Goal: Check status: Check status

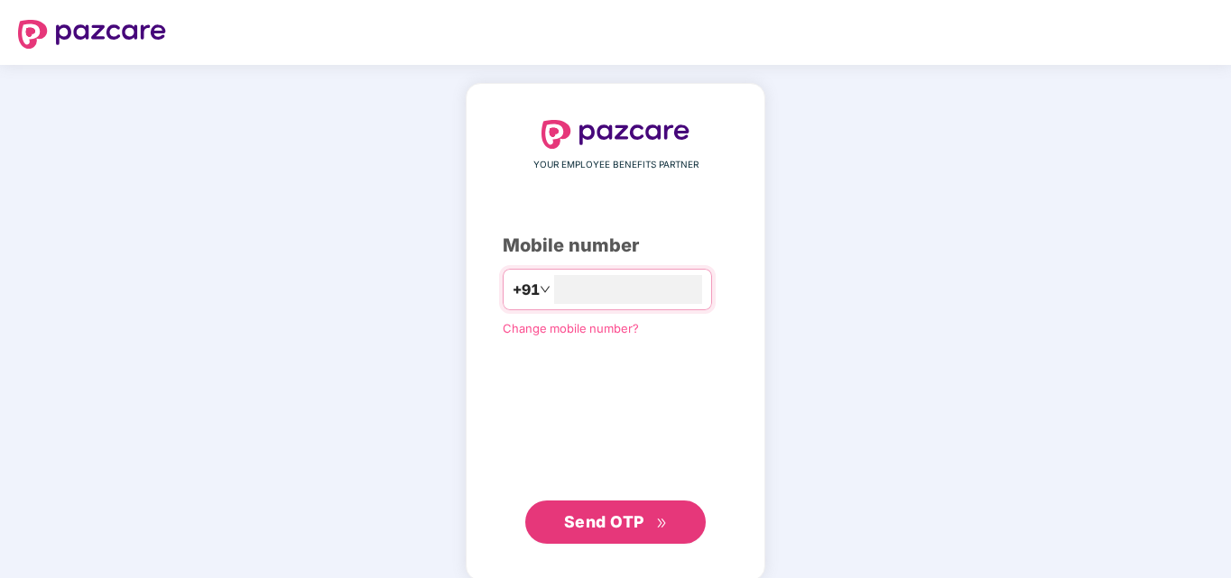
type input "*"
type input "**********"
click at [584, 540] on button "Send OTP" at bounding box center [615, 520] width 180 height 43
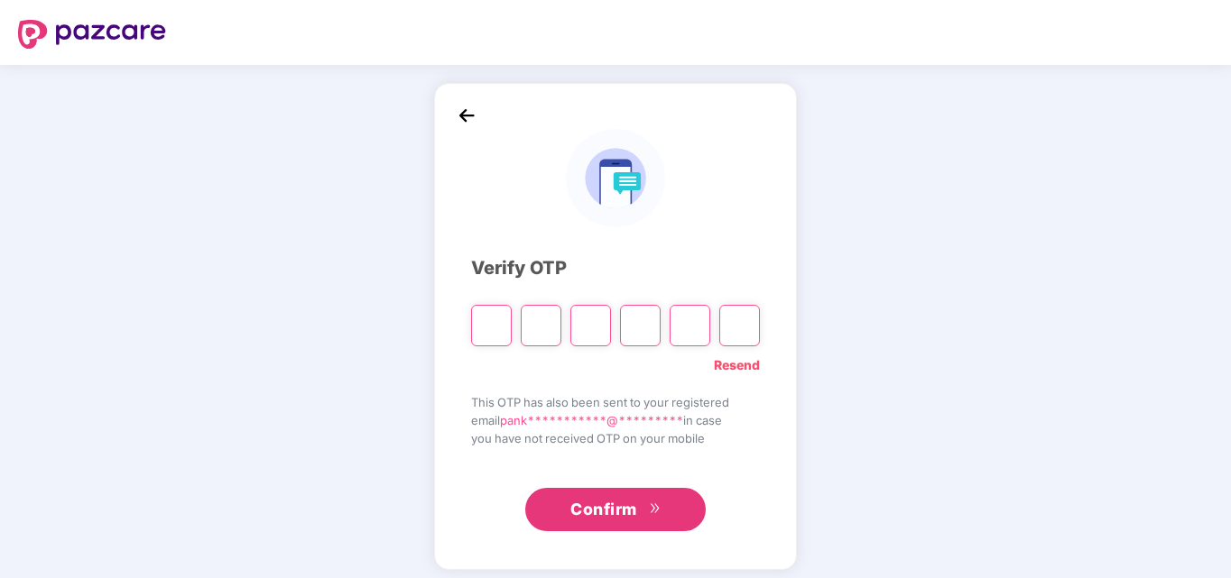
type input "*"
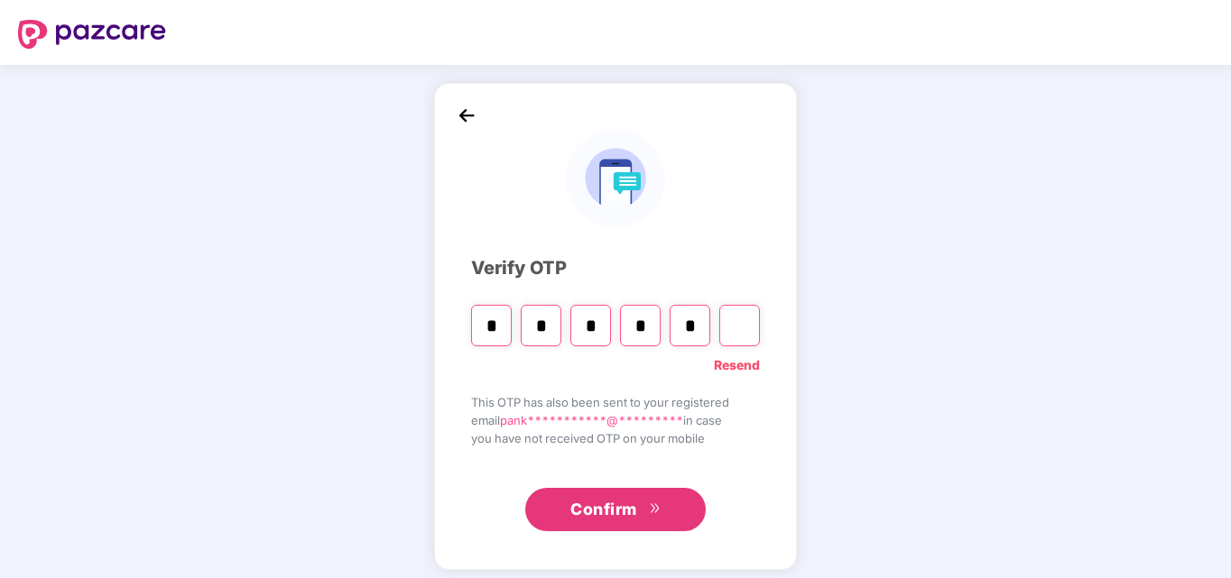
type input "*"
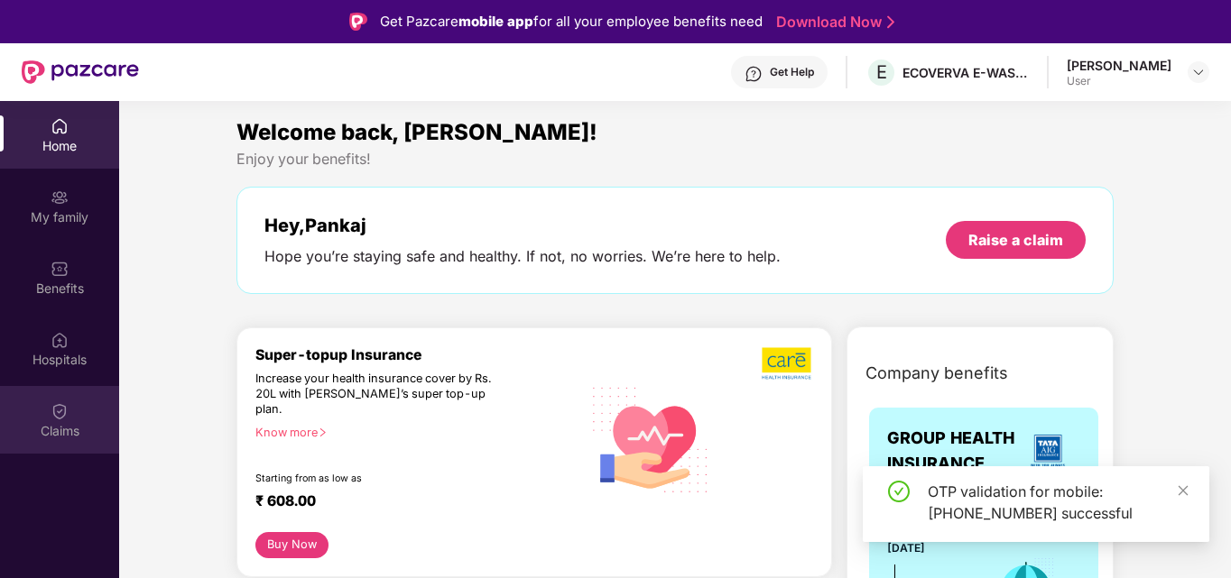
click at [65, 428] on div "Claims" at bounding box center [59, 431] width 119 height 18
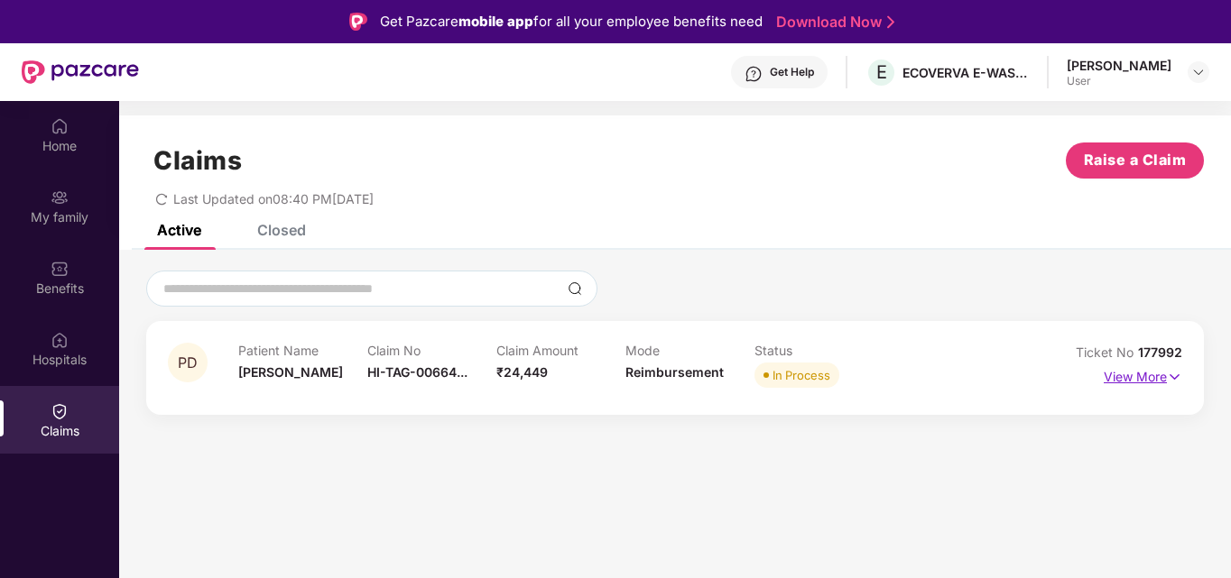
click at [1146, 378] on p "View More" at bounding box center [1142, 375] width 78 height 24
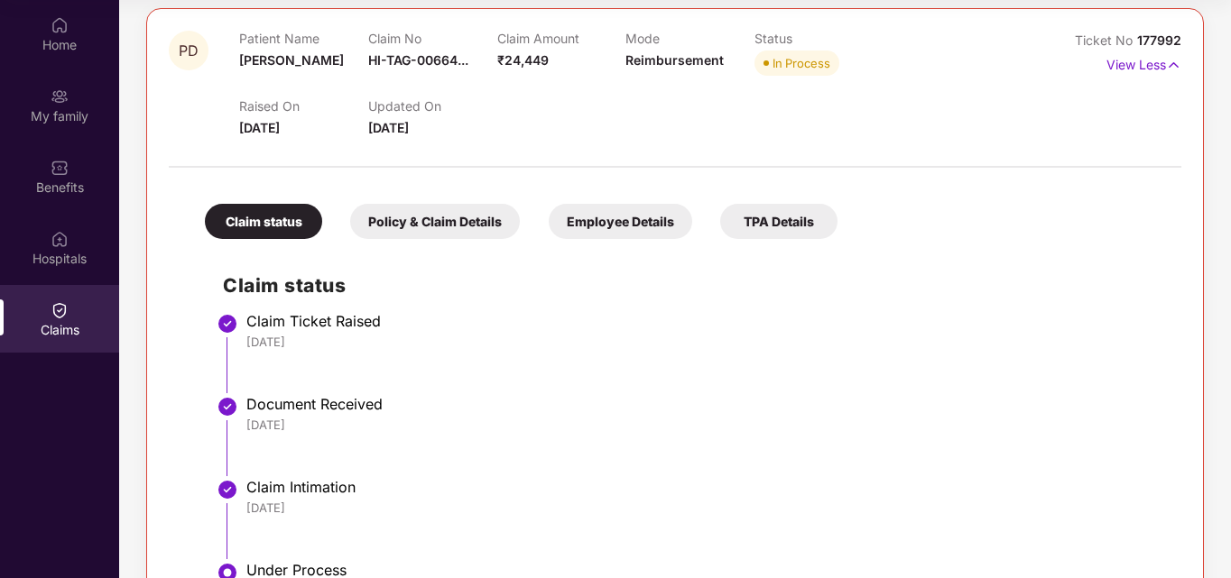
scroll to position [180, 0]
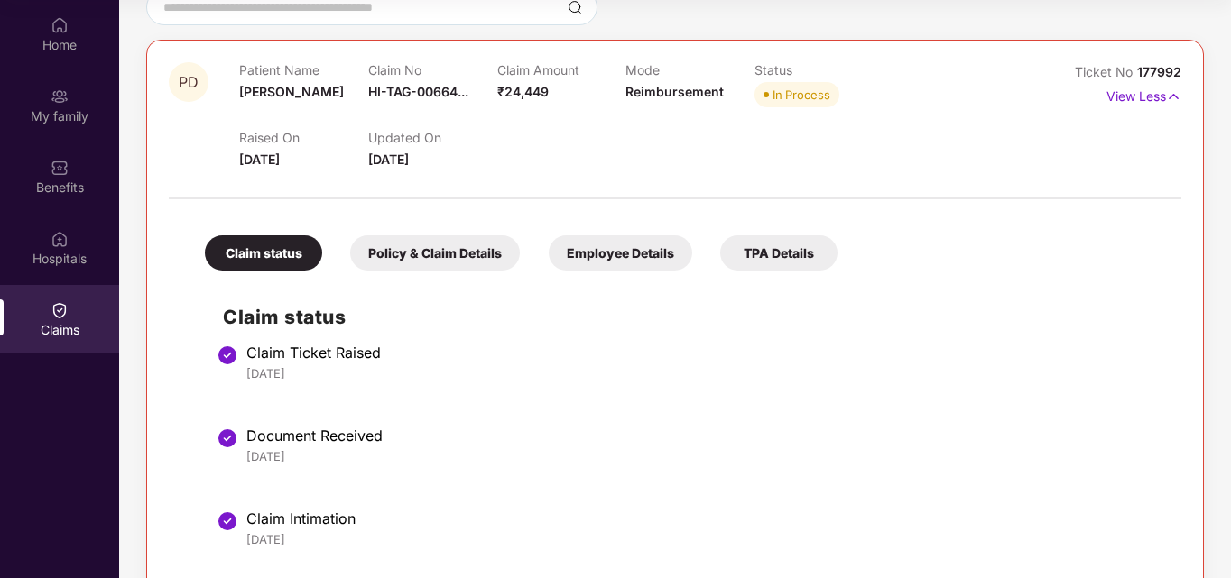
click at [570, 443] on div "Document Received" at bounding box center [704, 436] width 917 height 18
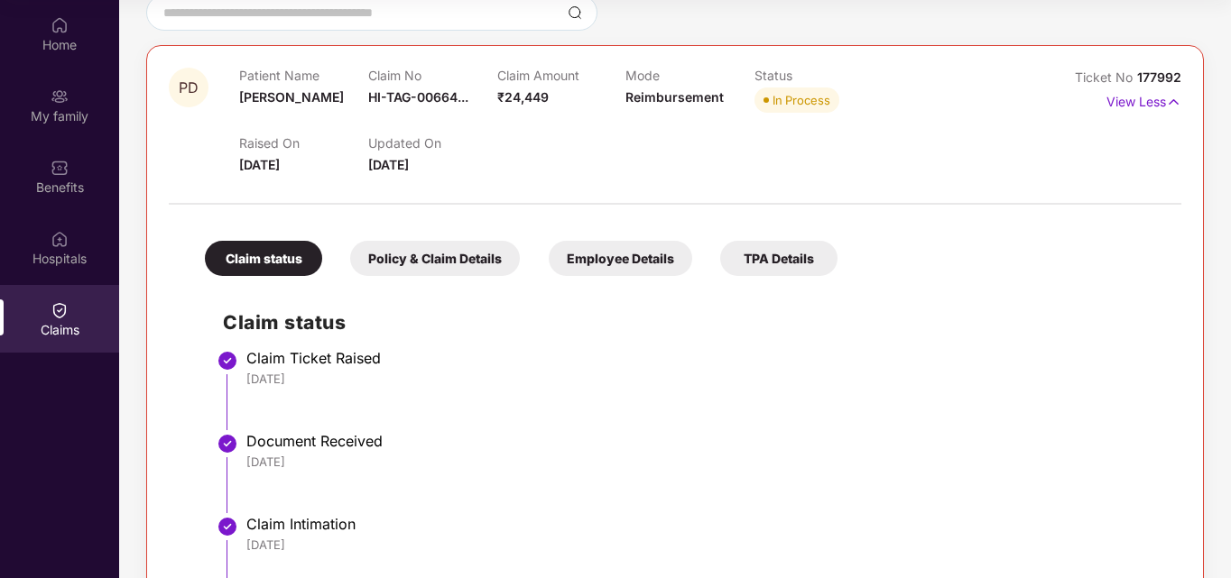
scroll to position [271, 0]
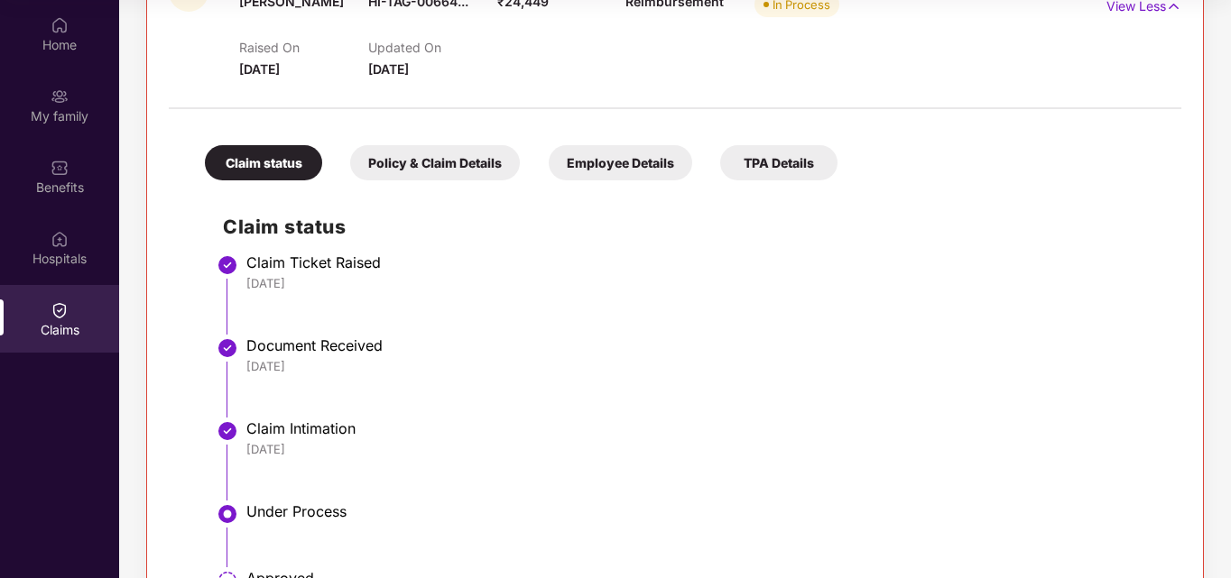
click at [448, 172] on div "Policy & Claim Details" at bounding box center [435, 162] width 170 height 35
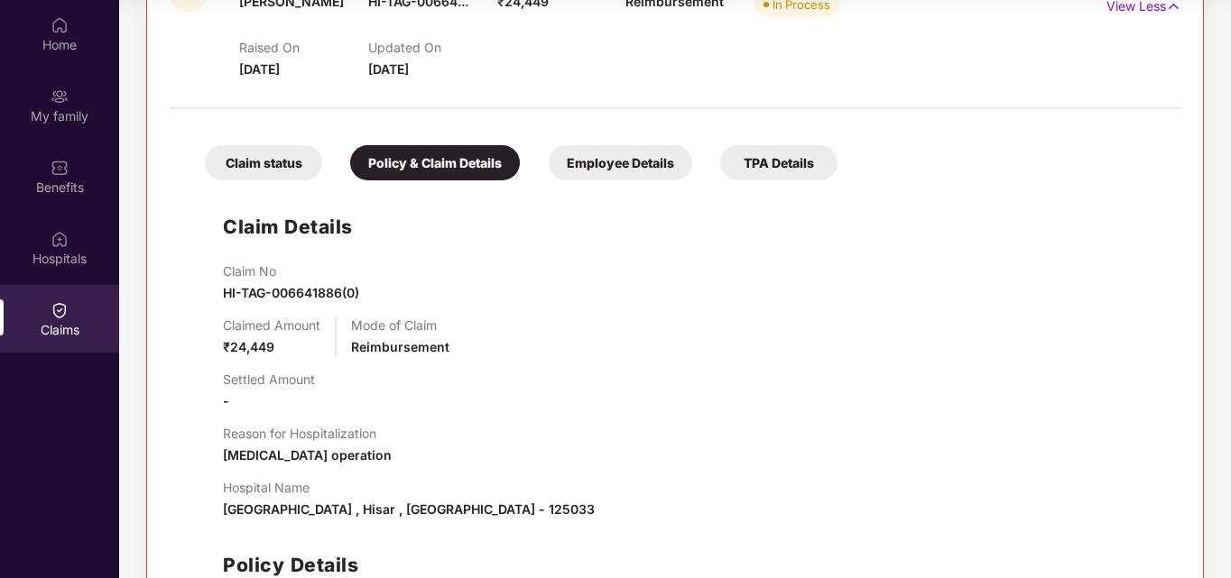
click at [600, 180] on div "Employee Details" at bounding box center [620, 162] width 143 height 35
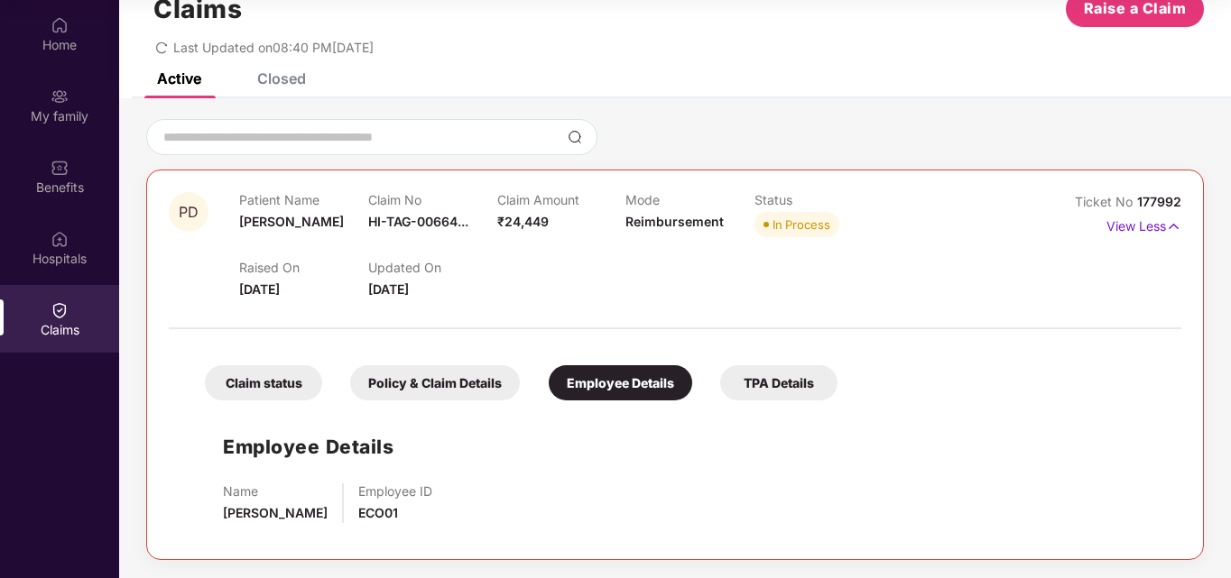
scroll to position [51, 0]
click at [801, 381] on div "TPA Details" at bounding box center [778, 382] width 117 height 35
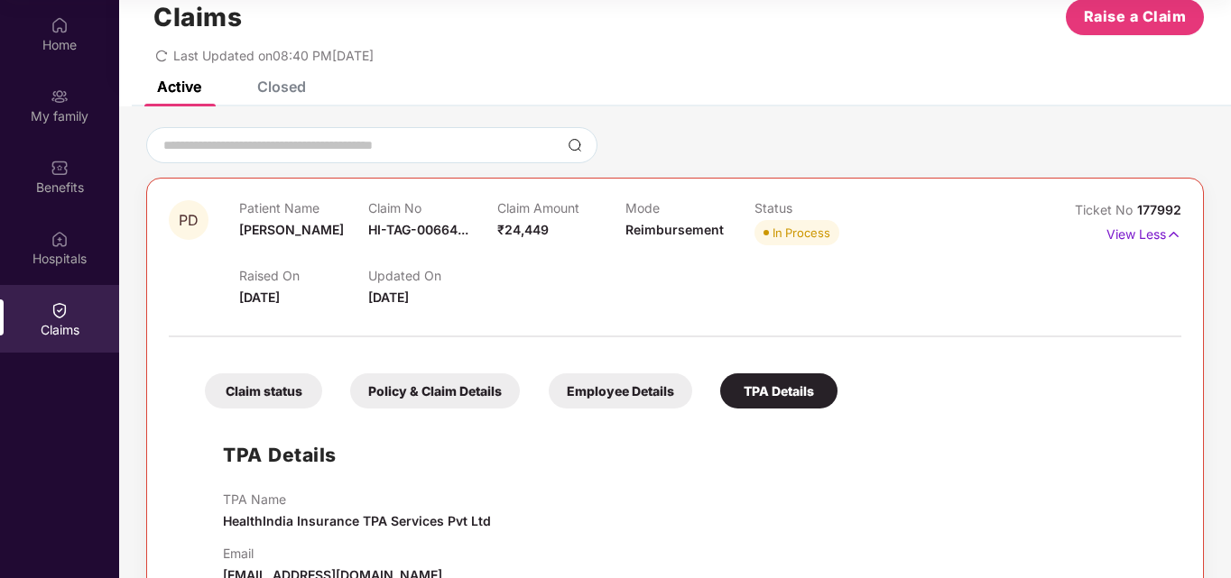
scroll to position [0, 0]
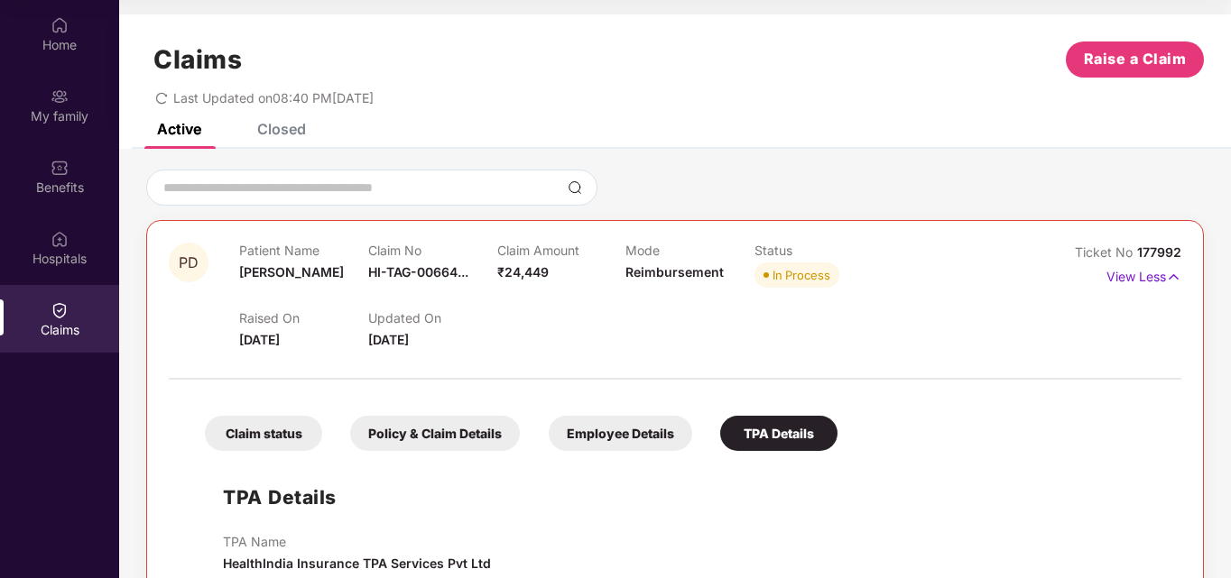
click at [260, 146] on div "Closed" at bounding box center [268, 129] width 76 height 40
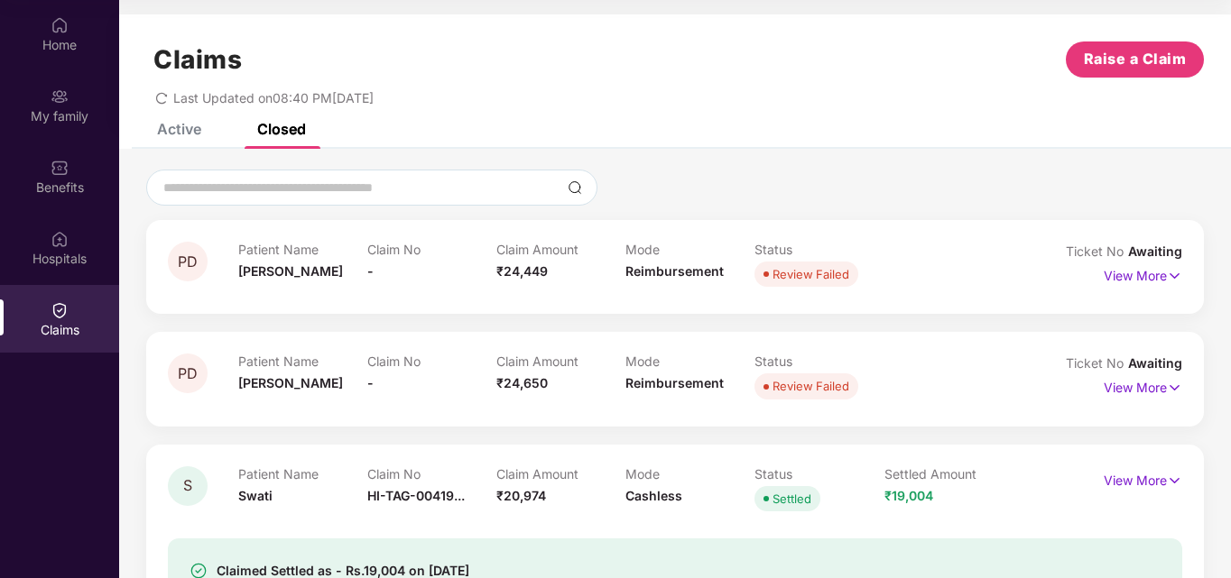
click at [186, 138] on div "Active" at bounding box center [165, 129] width 71 height 40
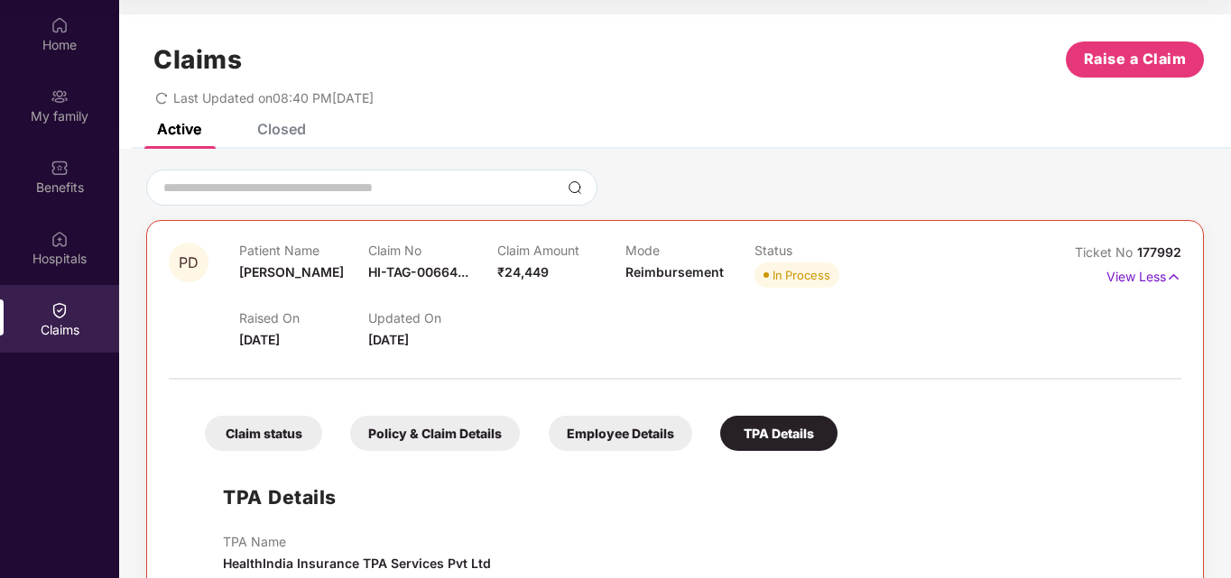
click at [277, 142] on div "Closed" at bounding box center [268, 129] width 76 height 40
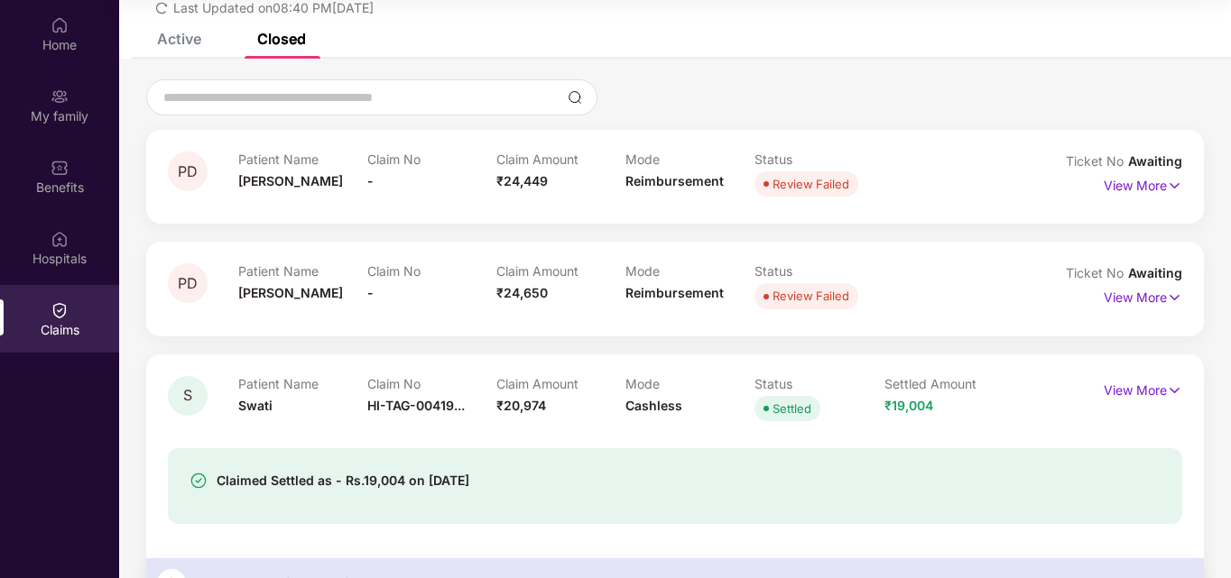
scroll to position [49, 0]
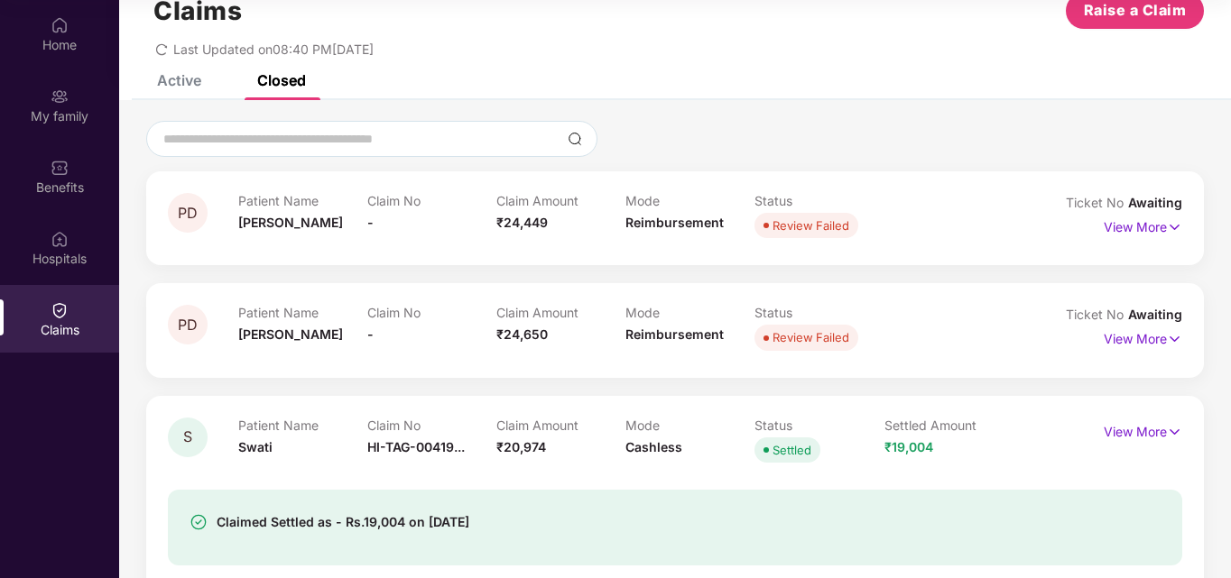
click at [61, 306] on img at bounding box center [60, 310] width 18 height 18
click at [186, 71] on div "Claims Raise a Claim Last Updated on 08:40 PM[DATE]" at bounding box center [675, 20] width 1112 height 109
click at [185, 78] on div "Active" at bounding box center [179, 80] width 44 height 18
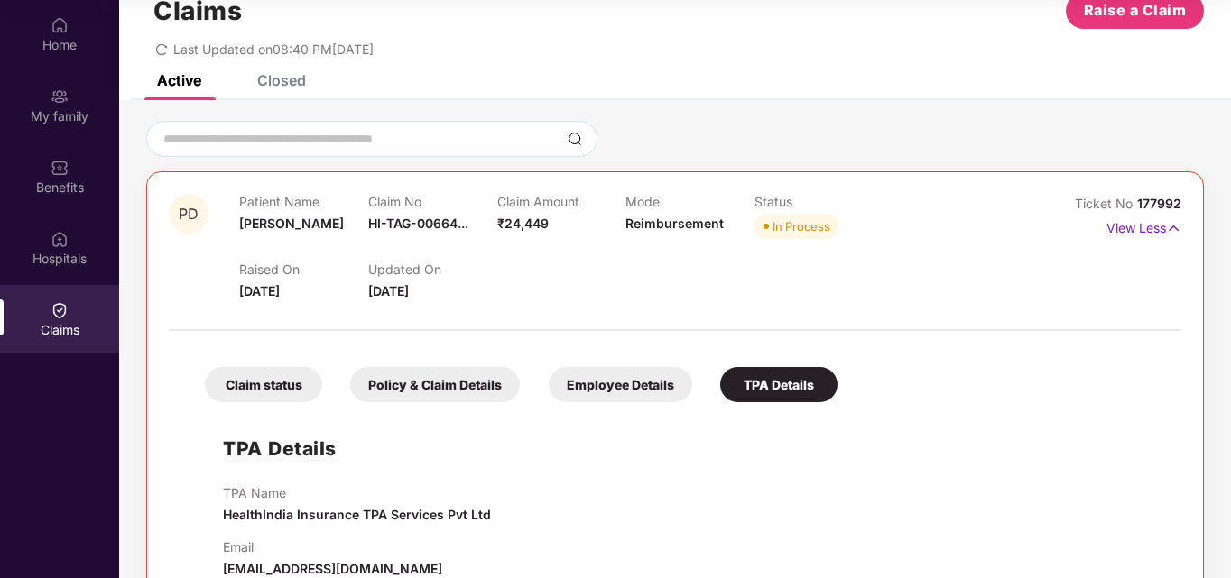
click at [243, 388] on div "Claim status" at bounding box center [263, 384] width 117 height 35
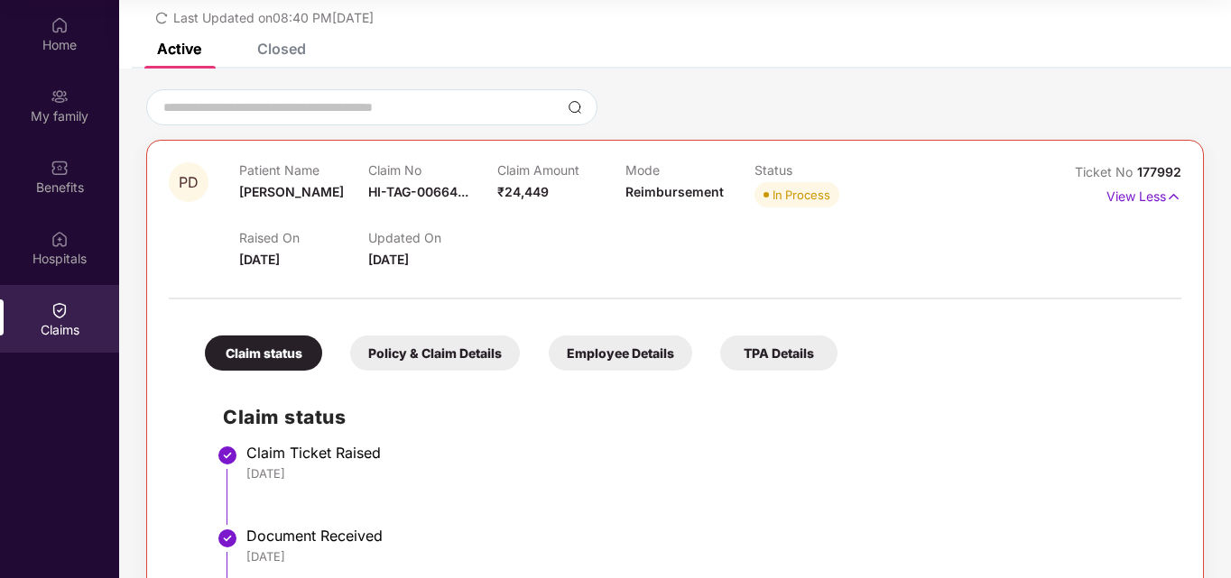
scroll to position [0, 0]
